Goal: Task Accomplishment & Management: Manage account settings

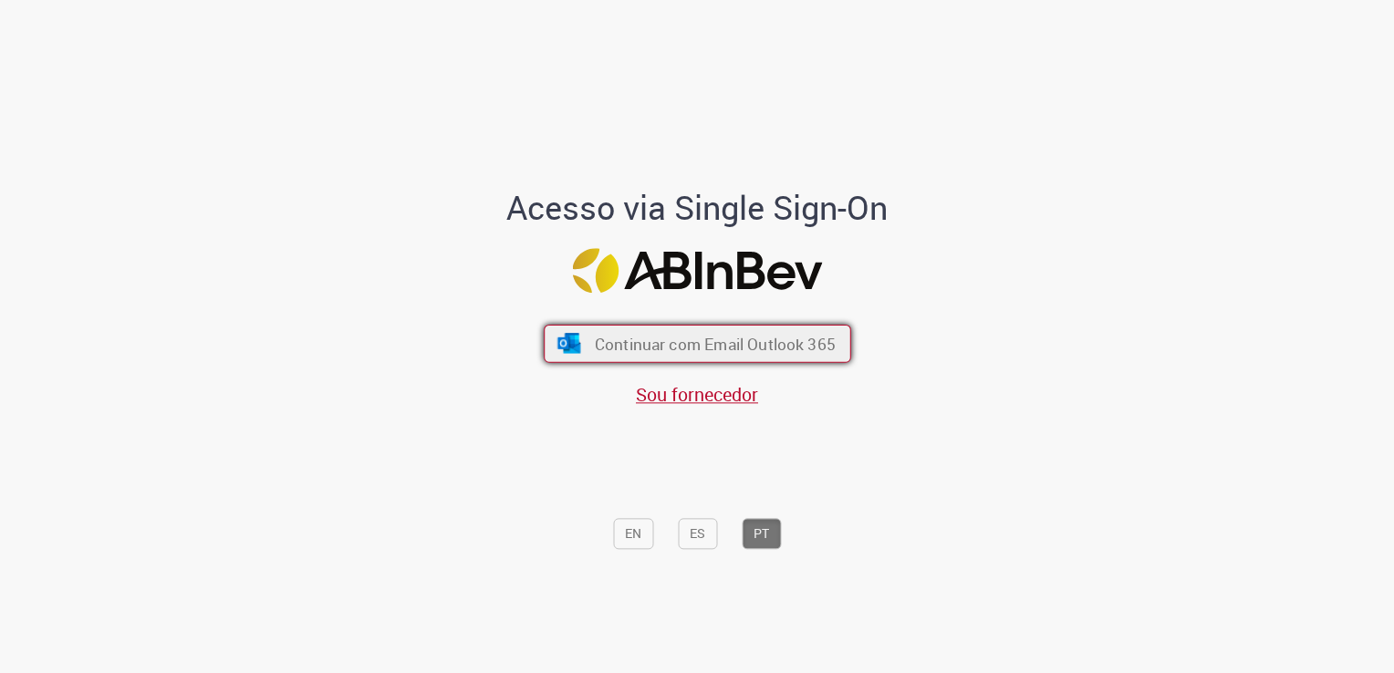
click at [682, 362] on button "Continuar com Email Outlook 365" at bounding box center [697, 344] width 307 height 38
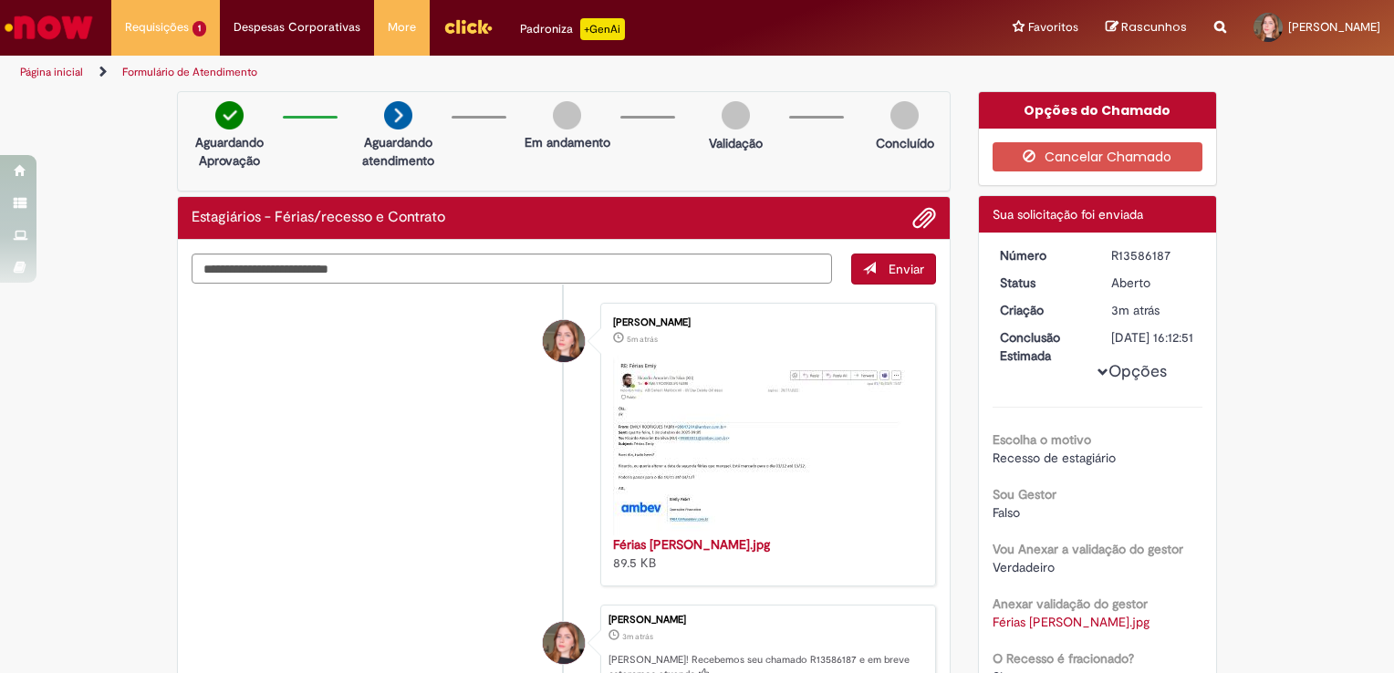
click at [288, 38] on li "Despesas Corporativas Minhas Despesas Solicitar Adiantamento de Viagem Solicita…" at bounding box center [297, 27] width 154 height 55
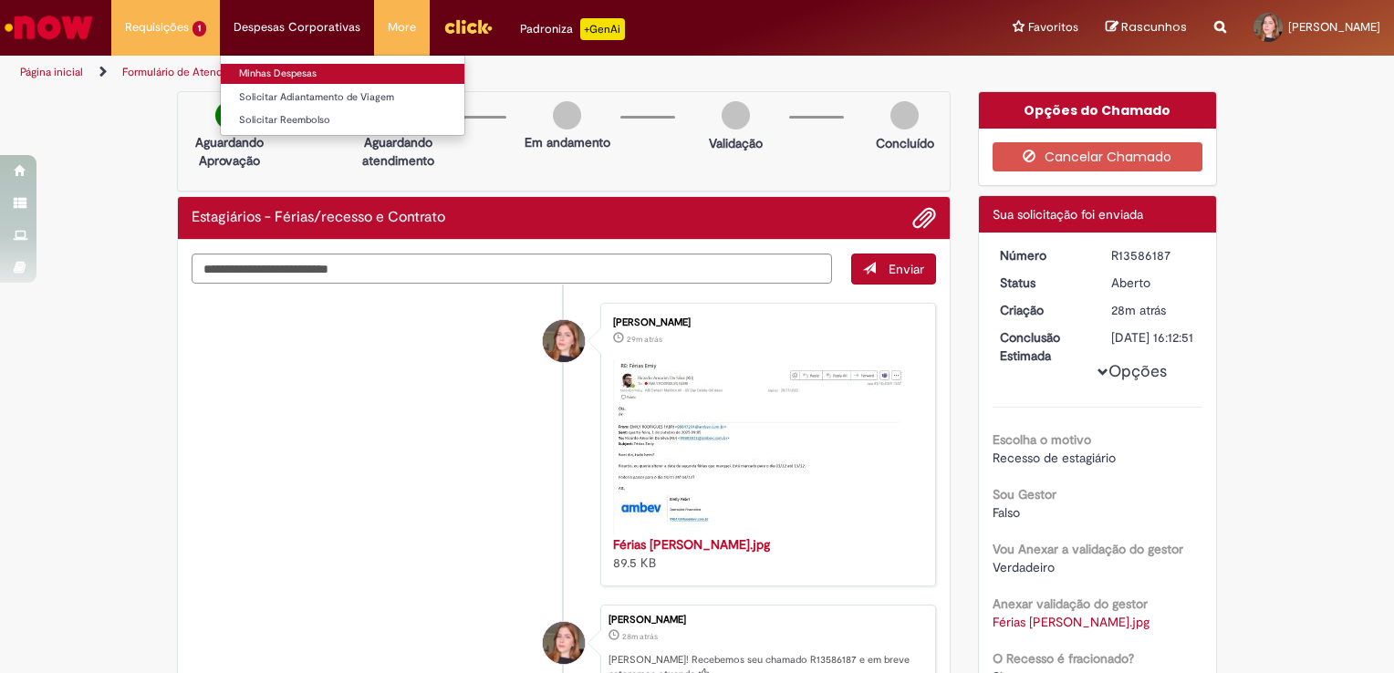
click at [328, 71] on link "Minhas Despesas" at bounding box center [343, 74] width 244 height 20
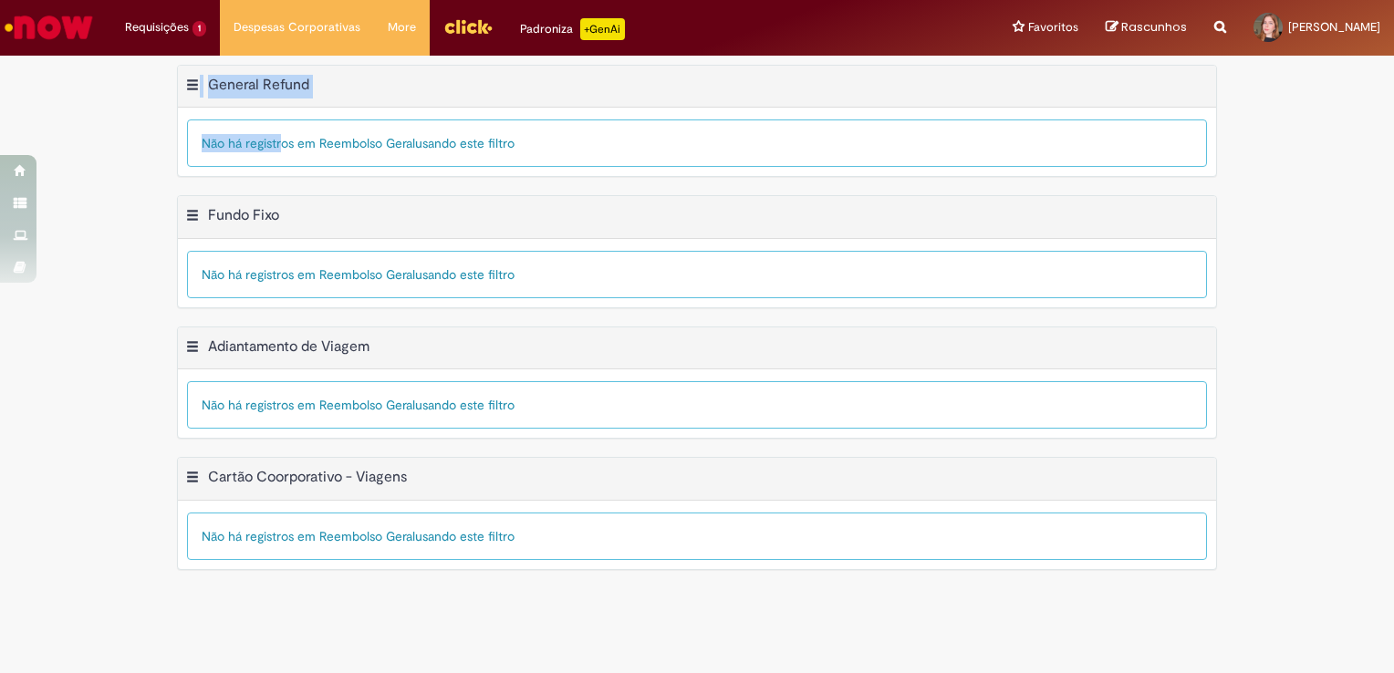
drag, startPoint x: 263, startPoint y: 141, endPoint x: 193, endPoint y: 74, distance: 96.8
click at [193, 74] on div "Exportar como PDF Exportar como Excel Exportar como CSV General Refund Tabela -…" at bounding box center [697, 121] width 1040 height 113
click at [193, 74] on div "Exportar como PDF Exportar como Excel Exportar como CSV General Refund Tabela -…" at bounding box center [697, 87] width 1038 height 43
click at [192, 80] on button "General Refund Menu de contexto" at bounding box center [192, 88] width 15 height 24
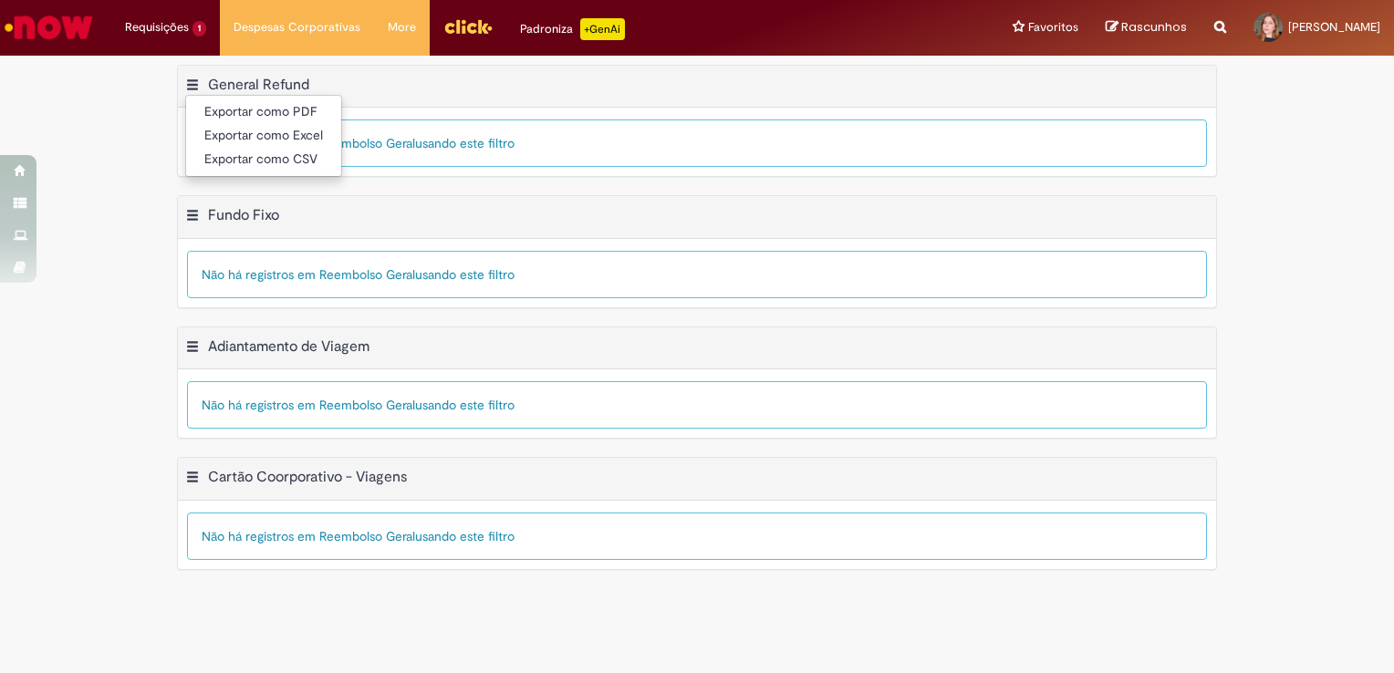
click at [190, 333] on div "Exportar como PDF Exportar como Excel Exportar como CSV Adiantamento de Viagem …" at bounding box center [697, 348] width 1038 height 43
click at [191, 340] on button "Adiantamento de Viagem Menu de contexto" at bounding box center [192, 350] width 15 height 24
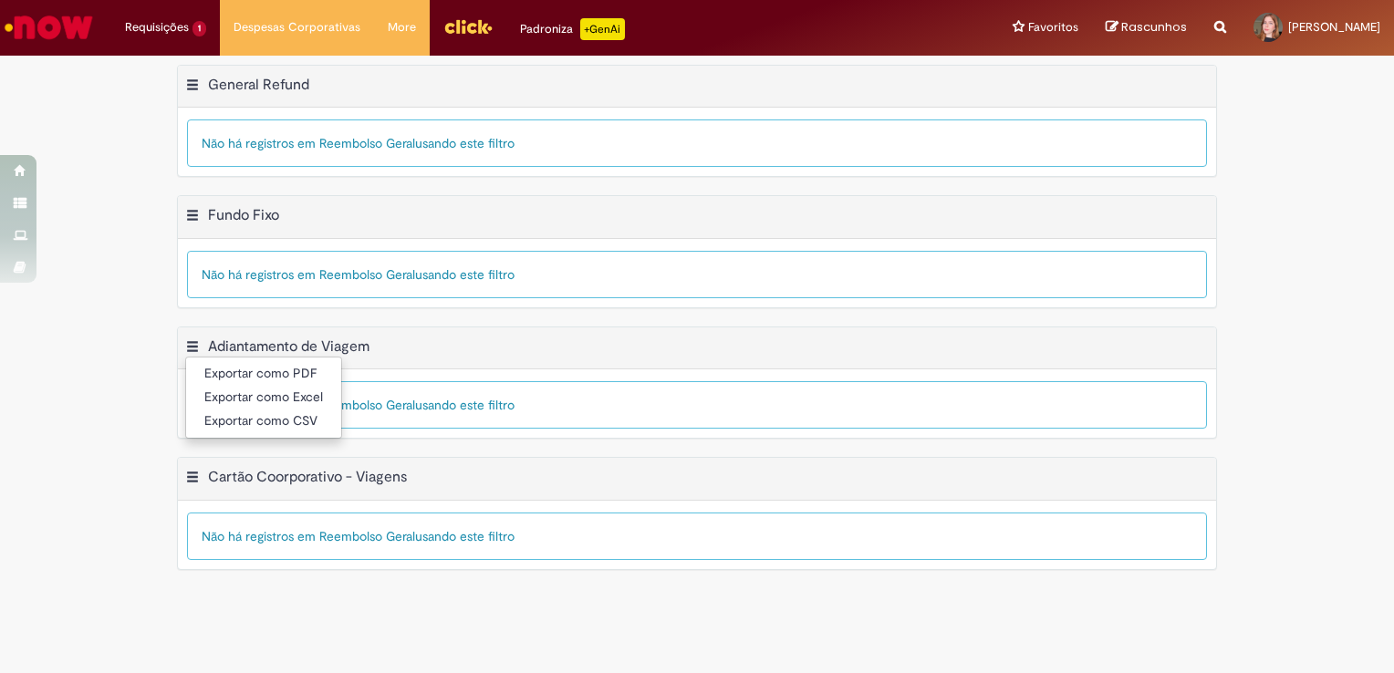
click at [511, 20] on link "Padroniza +GenAi" at bounding box center [572, 27] width 132 height 55
